Goal: Complete application form

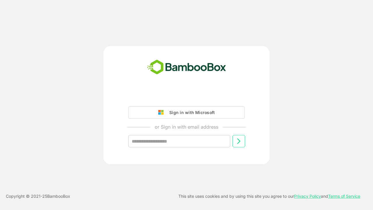
type input "**********"
click at [238, 141] on icon at bounding box center [238, 140] width 7 height 7
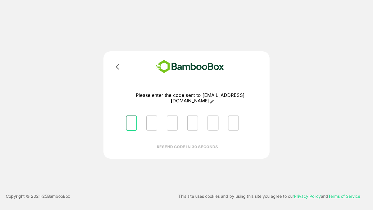
type input "*"
